Goal: Find specific page/section: Find specific page/section

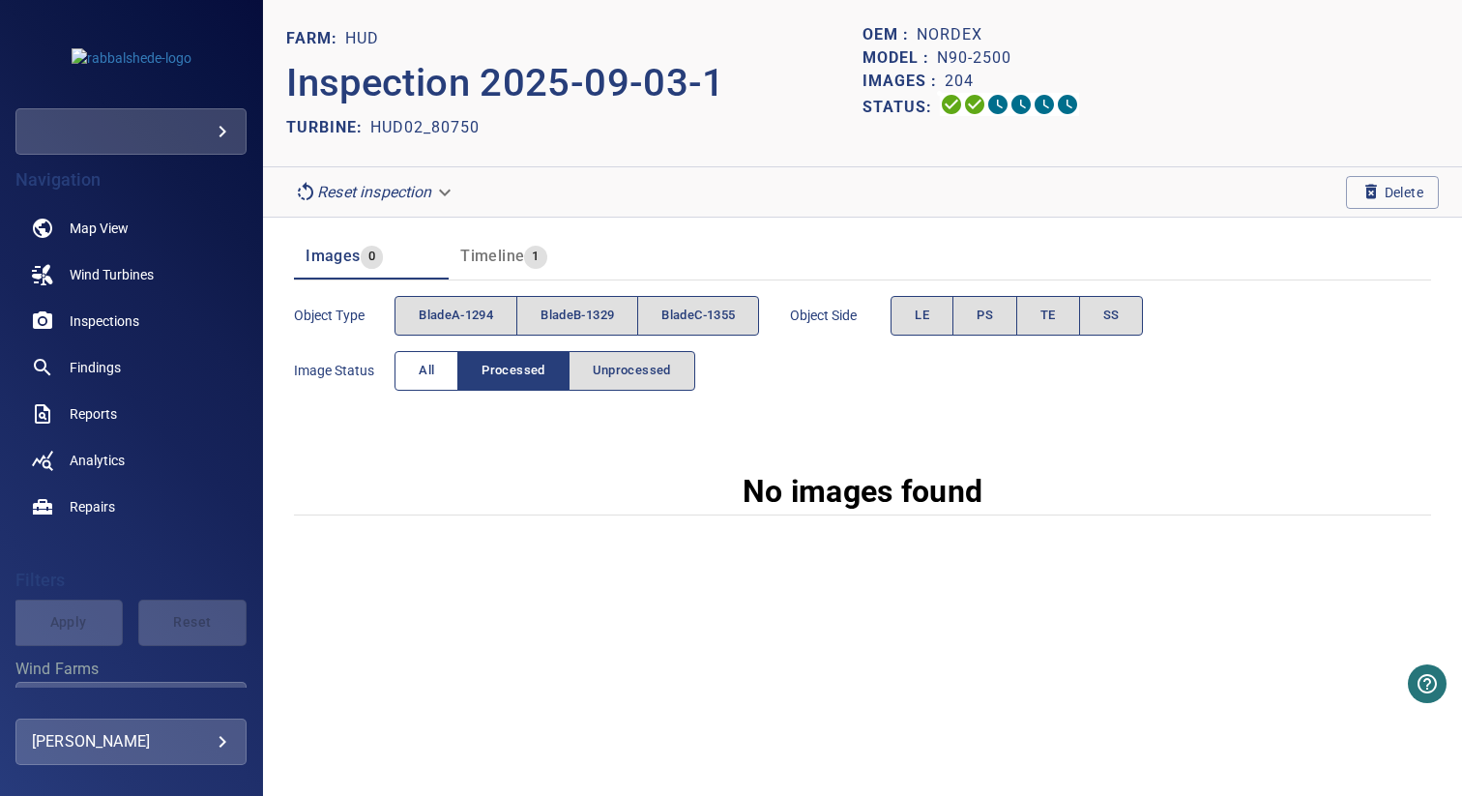
click at [423, 372] on span "All" at bounding box center [426, 371] width 15 height 22
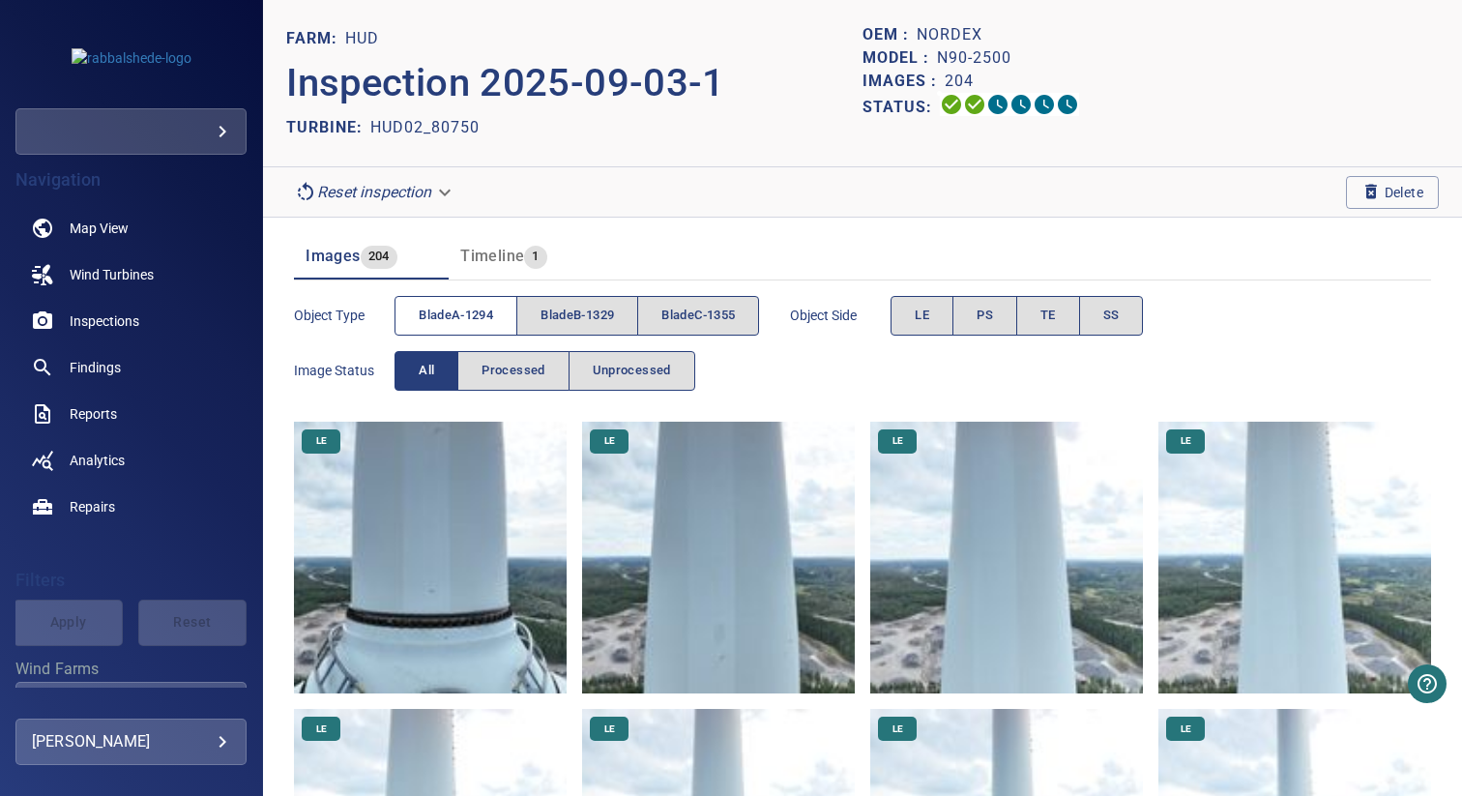
click at [447, 319] on span "bladeA-1294" at bounding box center [456, 316] width 74 height 22
click at [568, 319] on span "bladeB-1329" at bounding box center [577, 316] width 73 height 22
click at [466, 319] on span "bladeA-1294" at bounding box center [456, 316] width 74 height 22
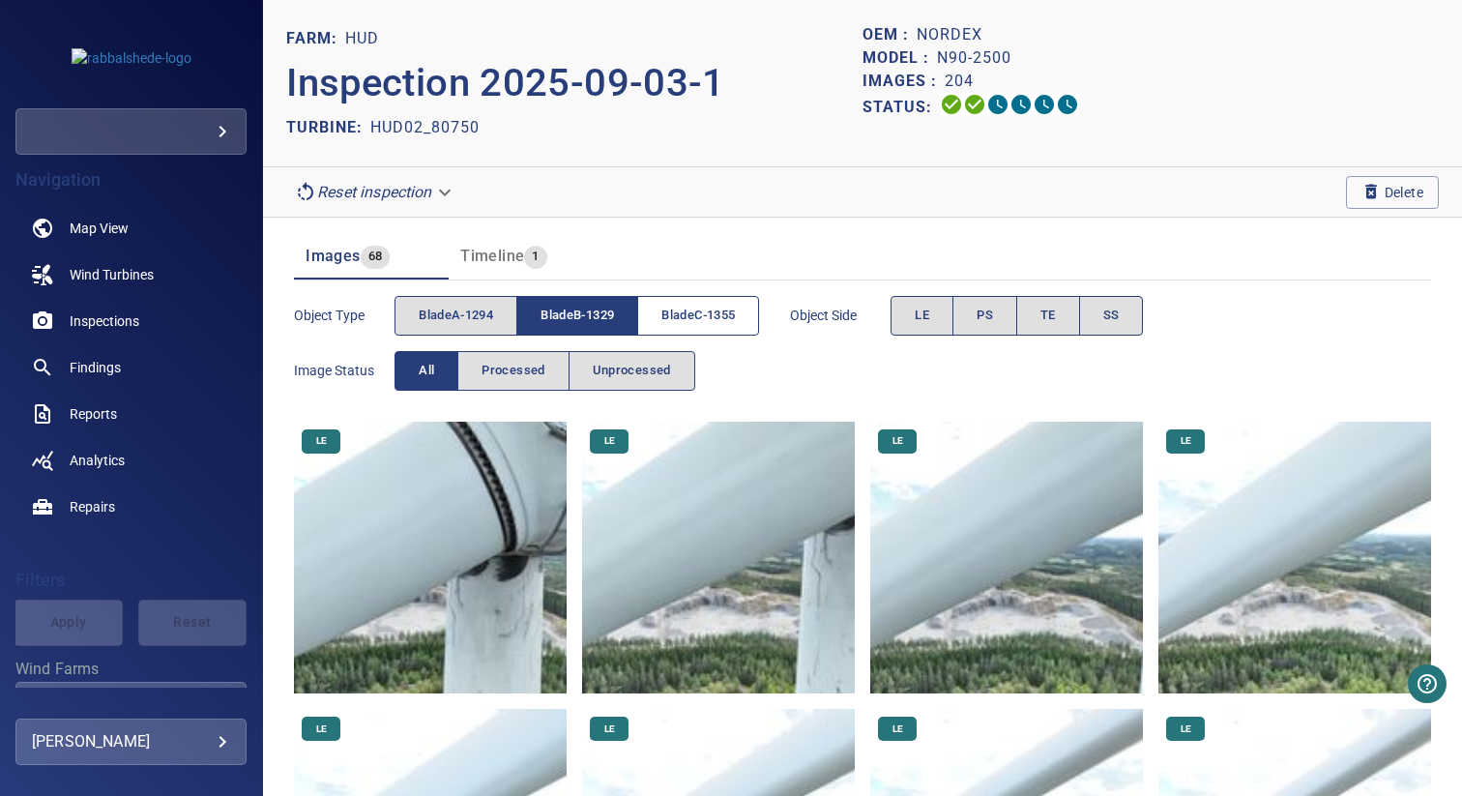
click at [685, 323] on span "bladeC-1355" at bounding box center [697, 316] width 73 height 22
click at [599, 323] on span "bladeB-1329" at bounding box center [577, 316] width 73 height 22
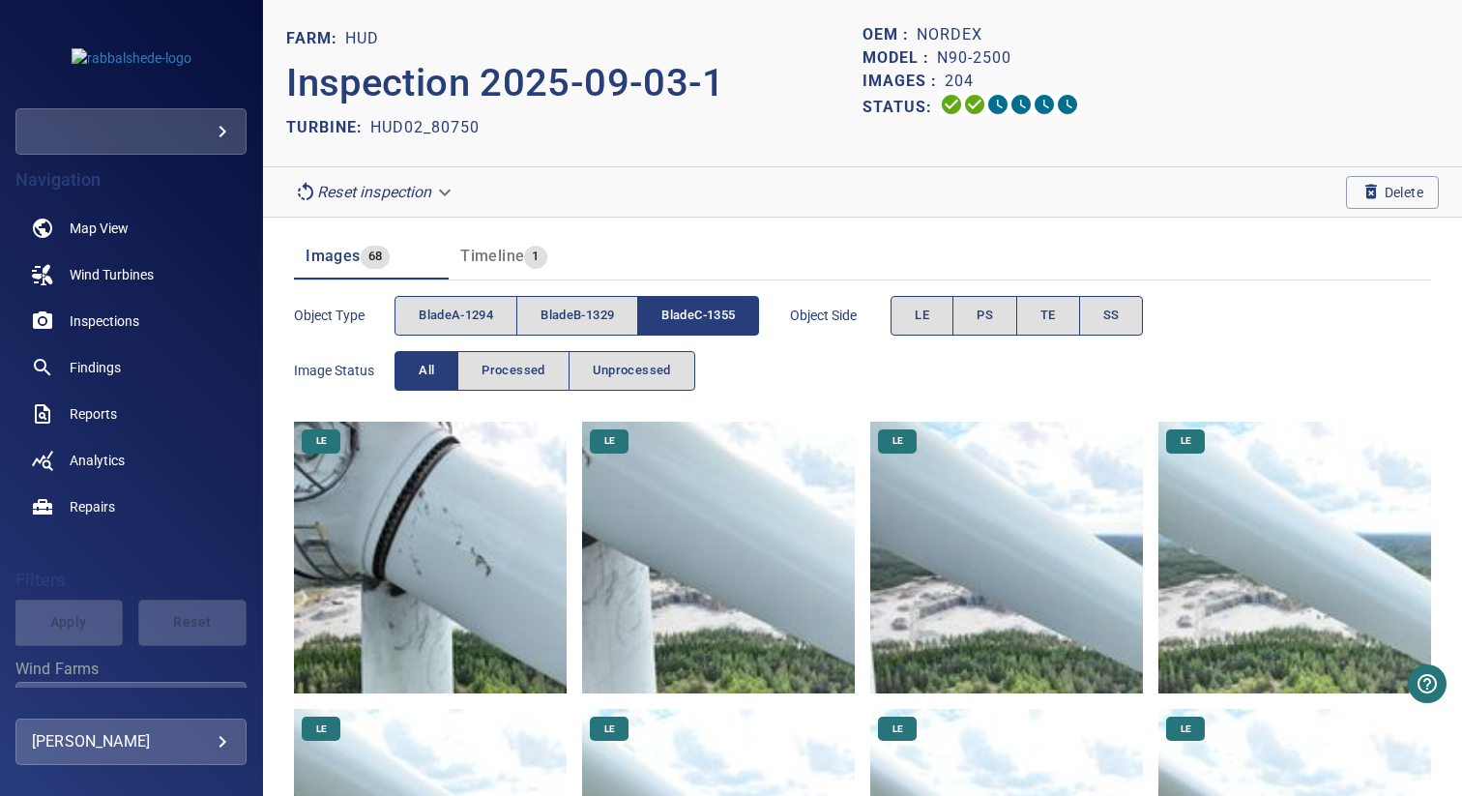
click at [711, 307] on span "bladeC-1355" at bounding box center [697, 316] width 73 height 22
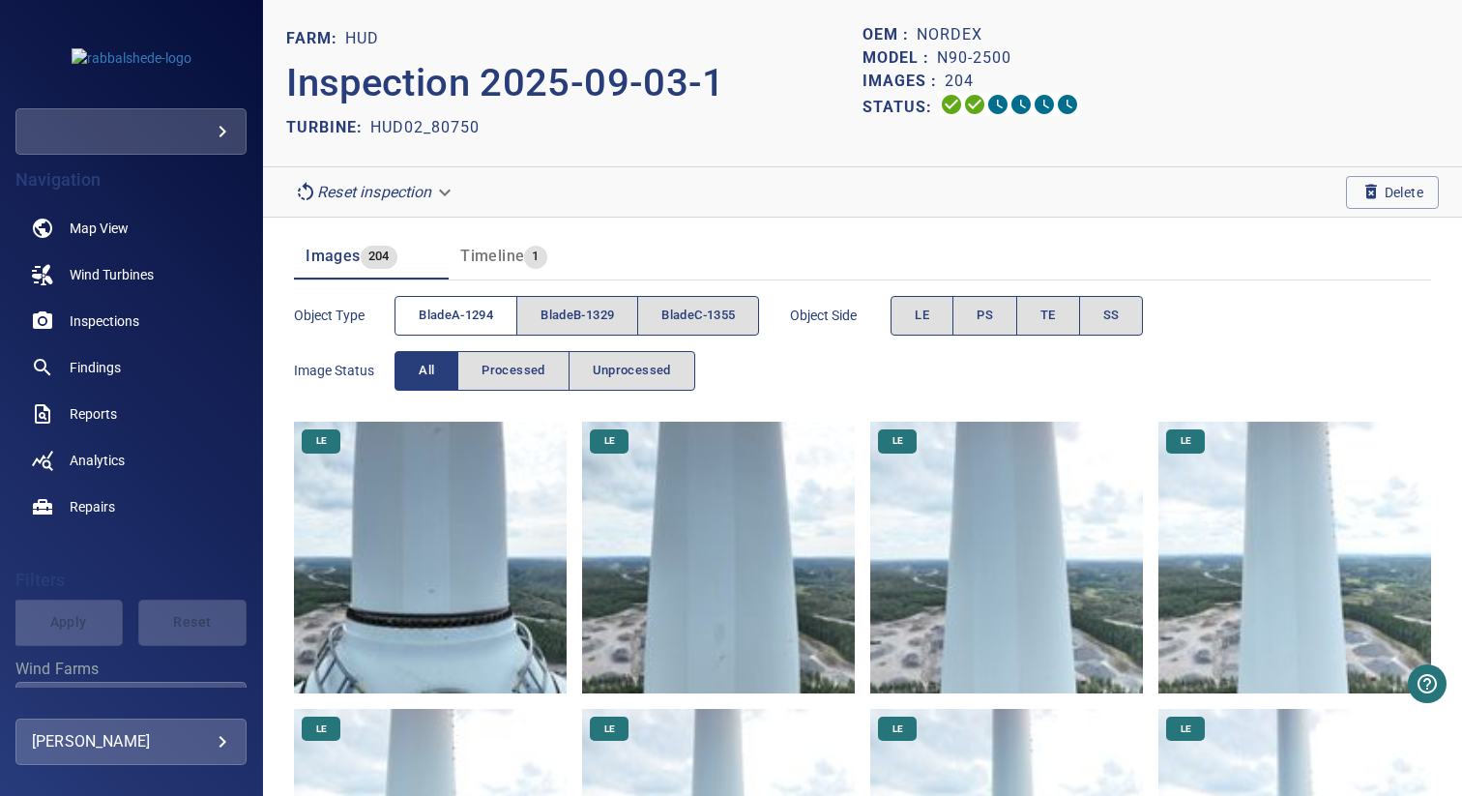
click at [433, 316] on span "bladeA-1294" at bounding box center [456, 316] width 74 height 22
click at [708, 141] on div "TURBINE: HUD02_80750" at bounding box center [574, 127] width 576 height 31
